Goal: Task Accomplishment & Management: Use online tool/utility

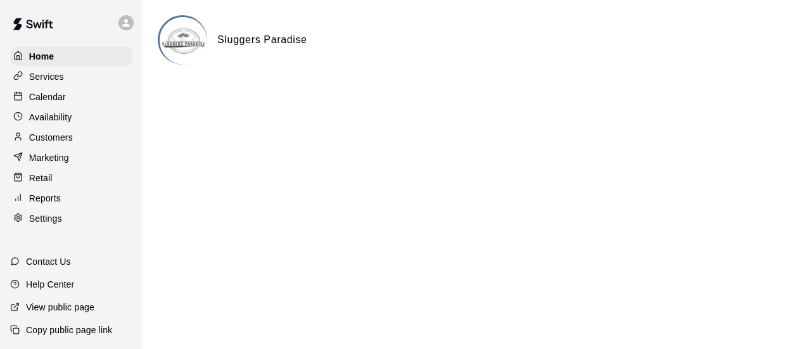
click at [62, 100] on p "Calendar" at bounding box center [47, 97] width 37 height 13
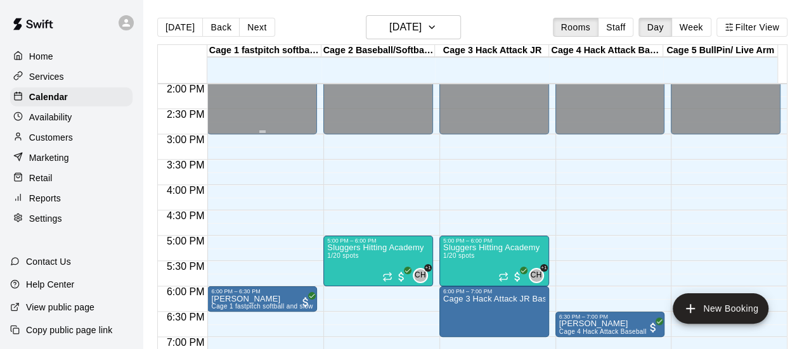
scroll to position [723, 0]
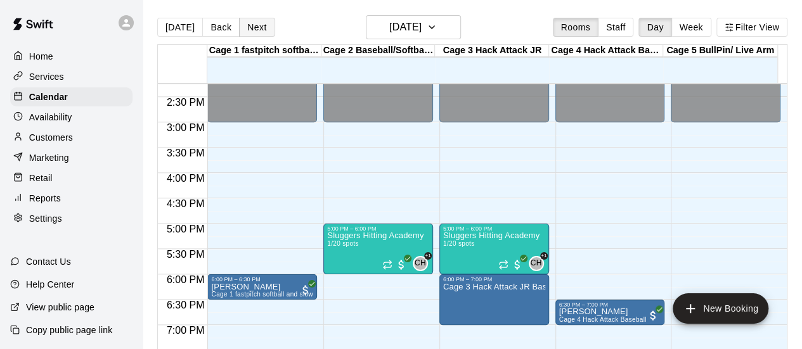
click at [259, 27] on button "Next" at bounding box center [256, 27] width 35 height 19
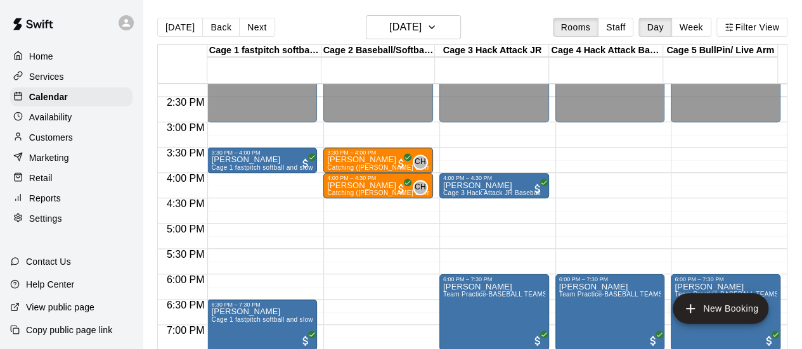
scroll to position [786, 0]
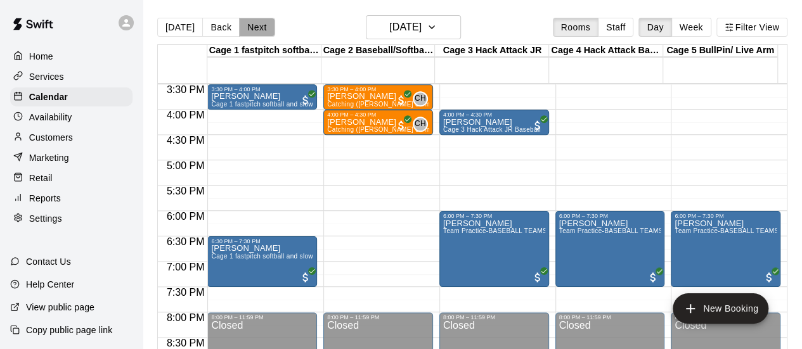
click at [266, 30] on button "Next" at bounding box center [256, 27] width 35 height 19
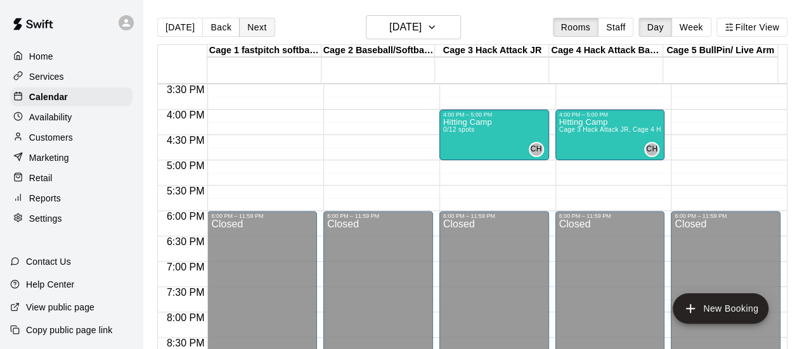
click at [259, 30] on button "Next" at bounding box center [256, 27] width 35 height 19
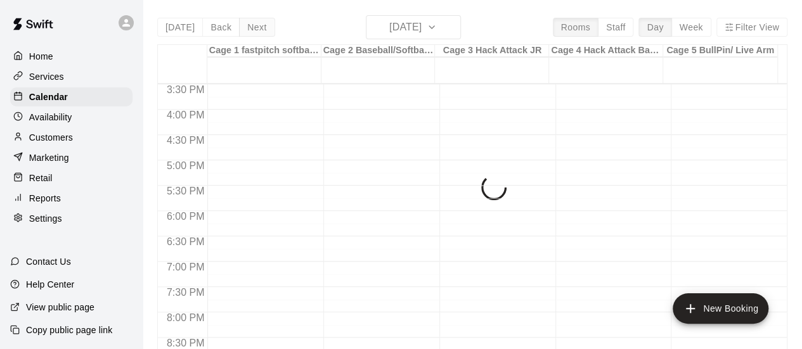
click at [259, 30] on div "[DATE] Back [DATE][DATE] Rooms Staff Day Week Filter View Cage 1 fastpitch soft…" at bounding box center [472, 189] width 630 height 349
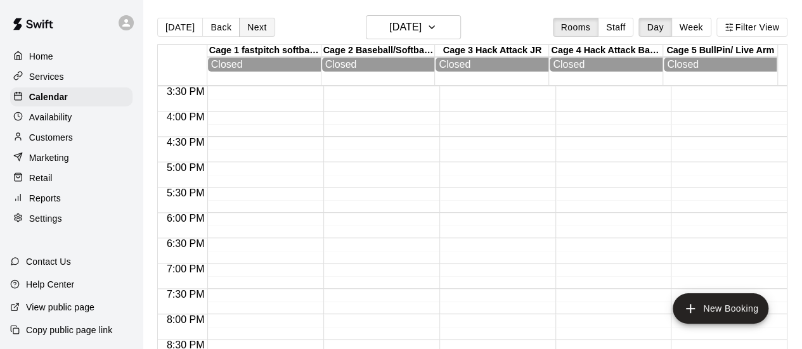
click at [259, 30] on button "Next" at bounding box center [256, 27] width 35 height 19
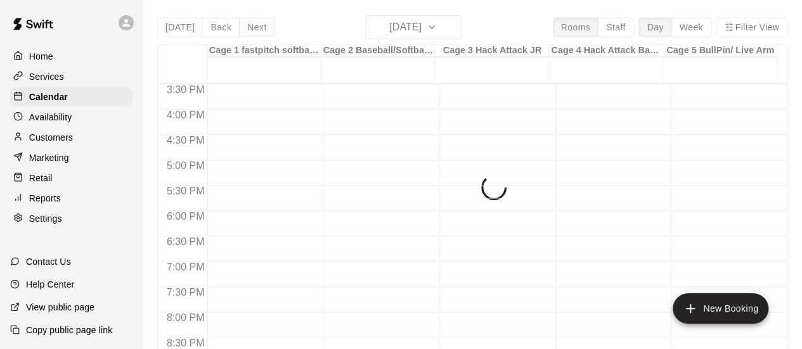
click at [259, 30] on div "[DATE] Back [DATE][DATE] Rooms Staff Day Week Filter View Cage 1 fastpitch soft…" at bounding box center [472, 189] width 630 height 349
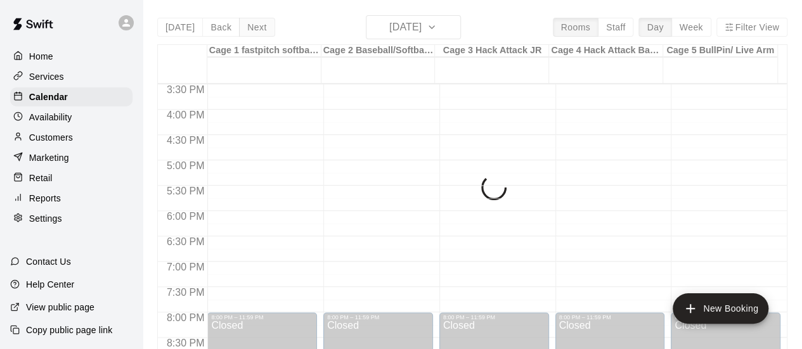
click at [259, 30] on button "Next" at bounding box center [256, 27] width 35 height 19
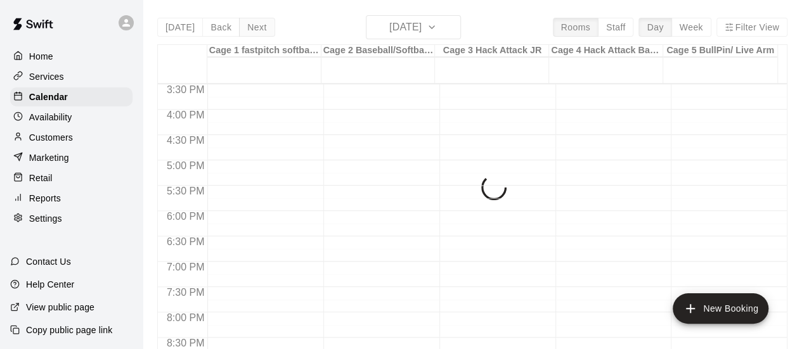
click at [259, 30] on div "[DATE] Back [DATE][DATE] Rooms Staff Day Week Filter View Cage 1 fastpitch soft…" at bounding box center [472, 189] width 630 height 349
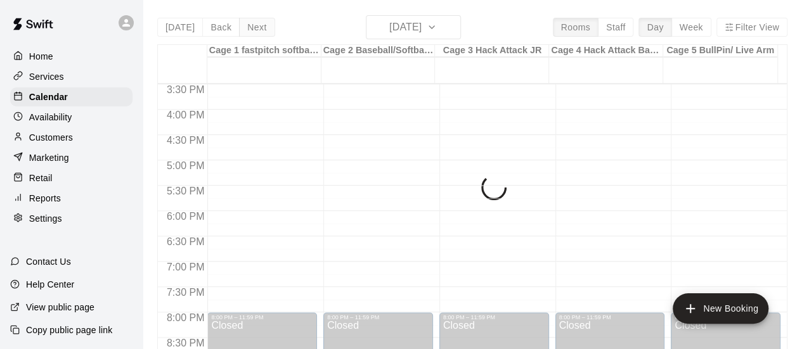
click at [259, 30] on div "[DATE] Back [DATE][DATE] Rooms Staff Day Week Filter View Cage 1 fastpitch soft…" at bounding box center [472, 189] width 630 height 349
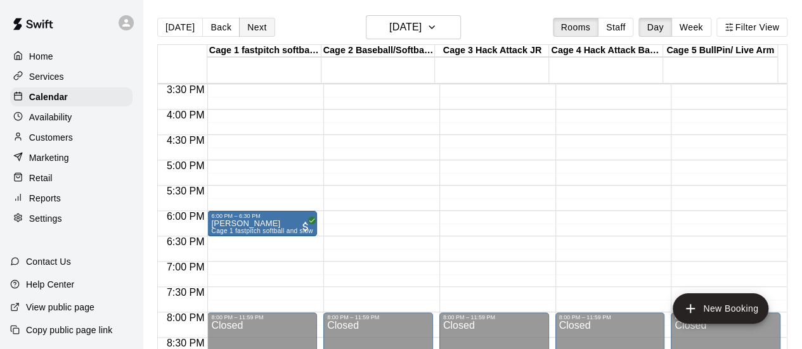
click at [259, 30] on button "Next" at bounding box center [256, 27] width 35 height 19
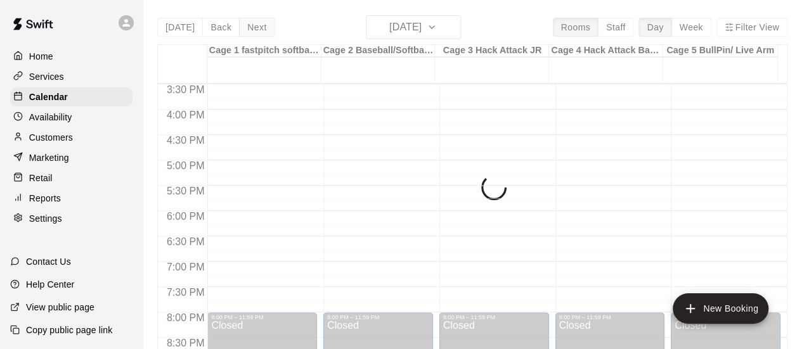
click at [259, 30] on div "[DATE] Back [DATE][DATE] Rooms Staff Day Week Filter View Cage 1 fastpitch soft…" at bounding box center [472, 189] width 630 height 349
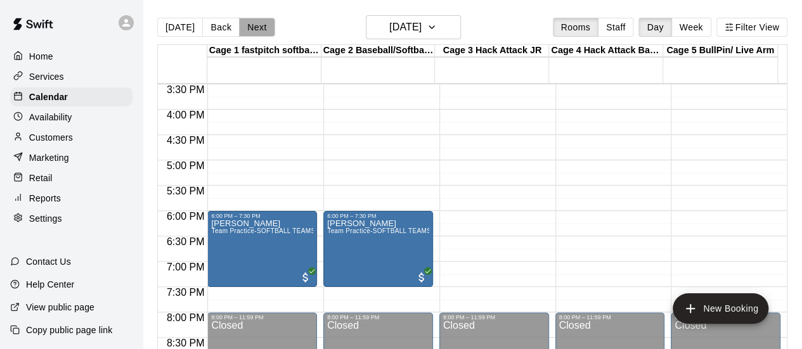
click at [259, 30] on button "Next" at bounding box center [256, 27] width 35 height 19
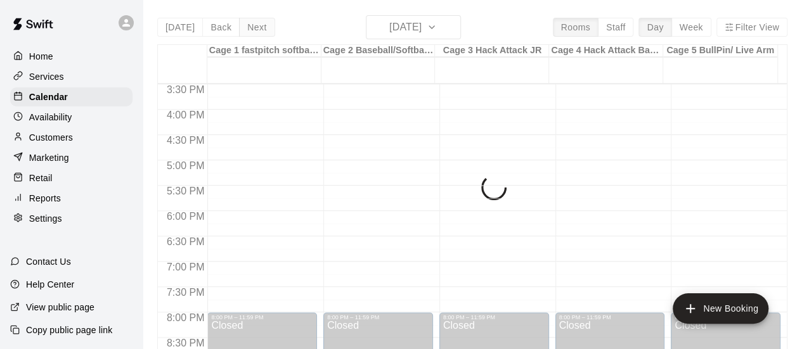
click at [259, 30] on button "Next" at bounding box center [256, 27] width 35 height 19
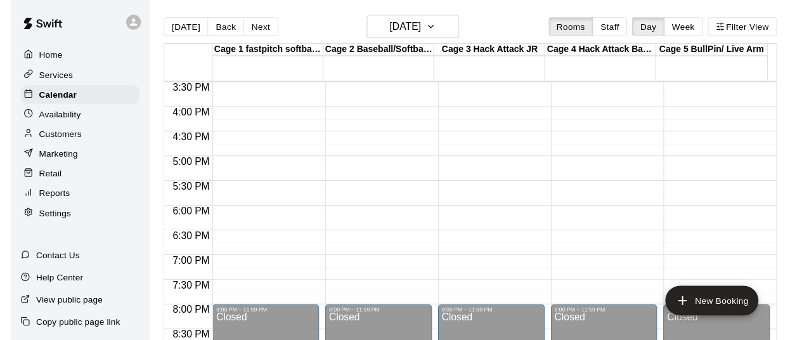
scroll to position [659, 0]
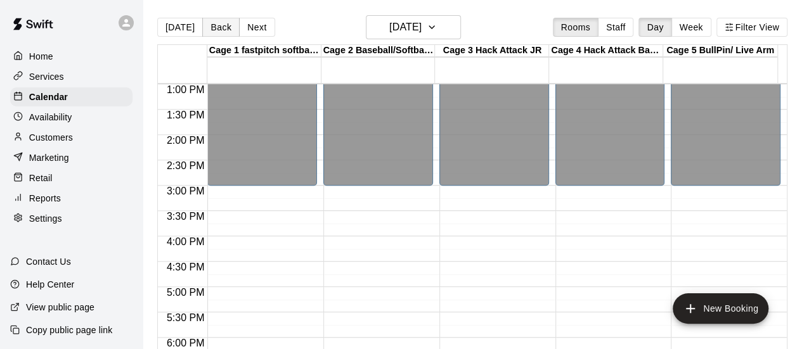
click at [223, 27] on button "Back" at bounding box center [220, 27] width 37 height 19
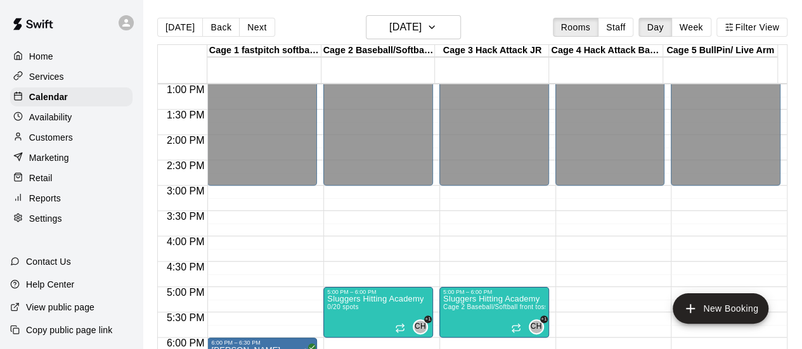
click at [55, 205] on p "Reports" at bounding box center [45, 198] width 32 height 13
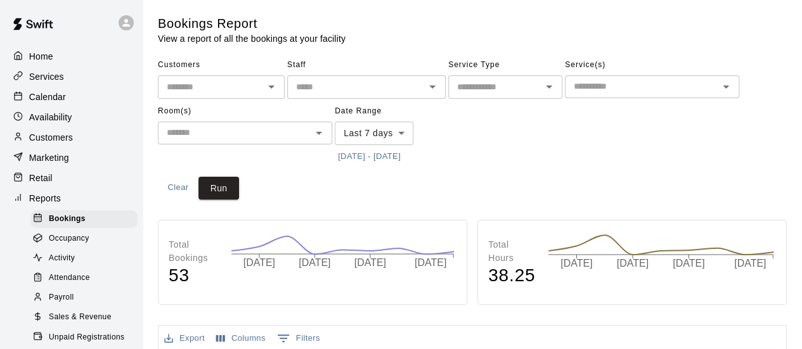
click at [94, 324] on span "Sales & Revenue" at bounding box center [80, 317] width 63 height 13
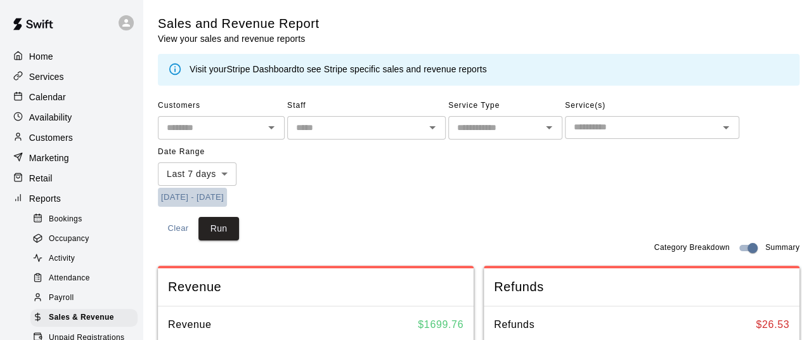
click at [227, 197] on button "[DATE] - [DATE]" at bounding box center [192, 198] width 69 height 20
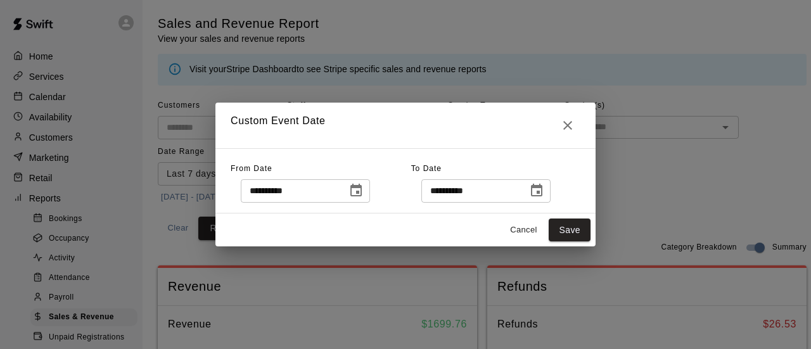
click at [369, 193] on button "Choose date, selected date is Aug 14, 2025" at bounding box center [356, 190] width 25 height 25
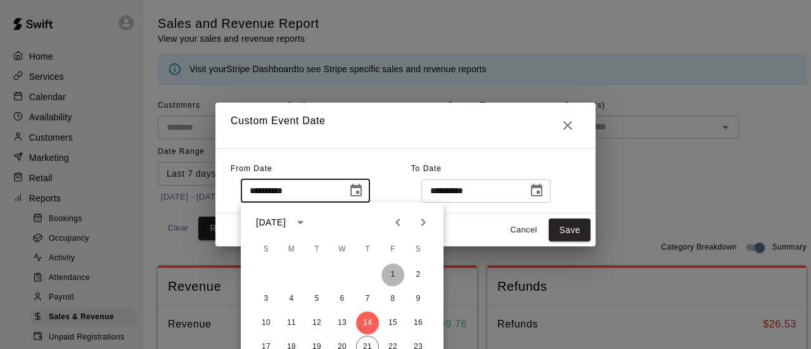
click at [387, 273] on button "1" at bounding box center [393, 275] width 23 height 23
type input "**********"
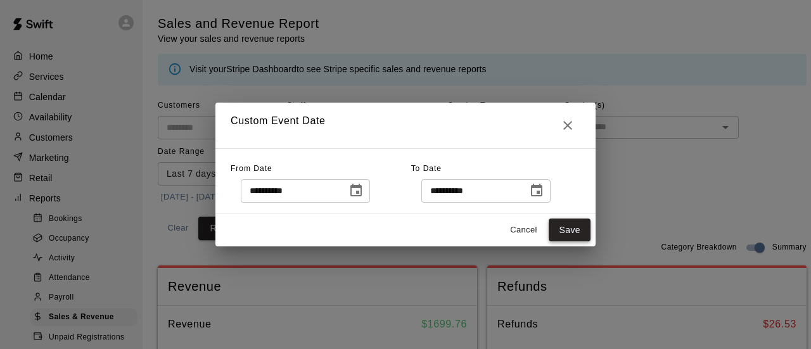
click at [558, 238] on button "Save" at bounding box center [570, 230] width 42 height 23
type input "******"
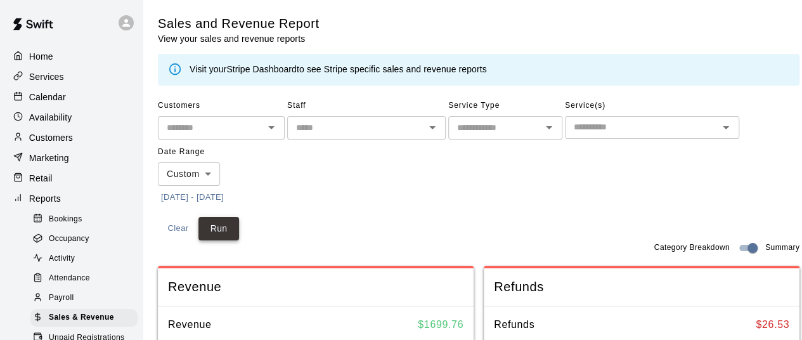
click at [224, 231] on button "Run" at bounding box center [218, 228] width 41 height 23
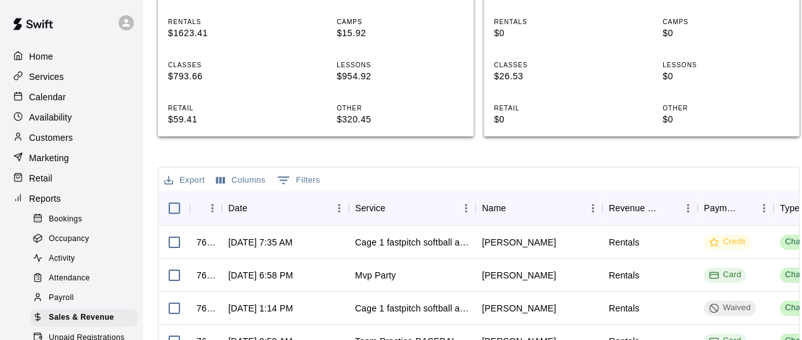
scroll to position [380, 0]
